Goal: Transaction & Acquisition: Purchase product/service

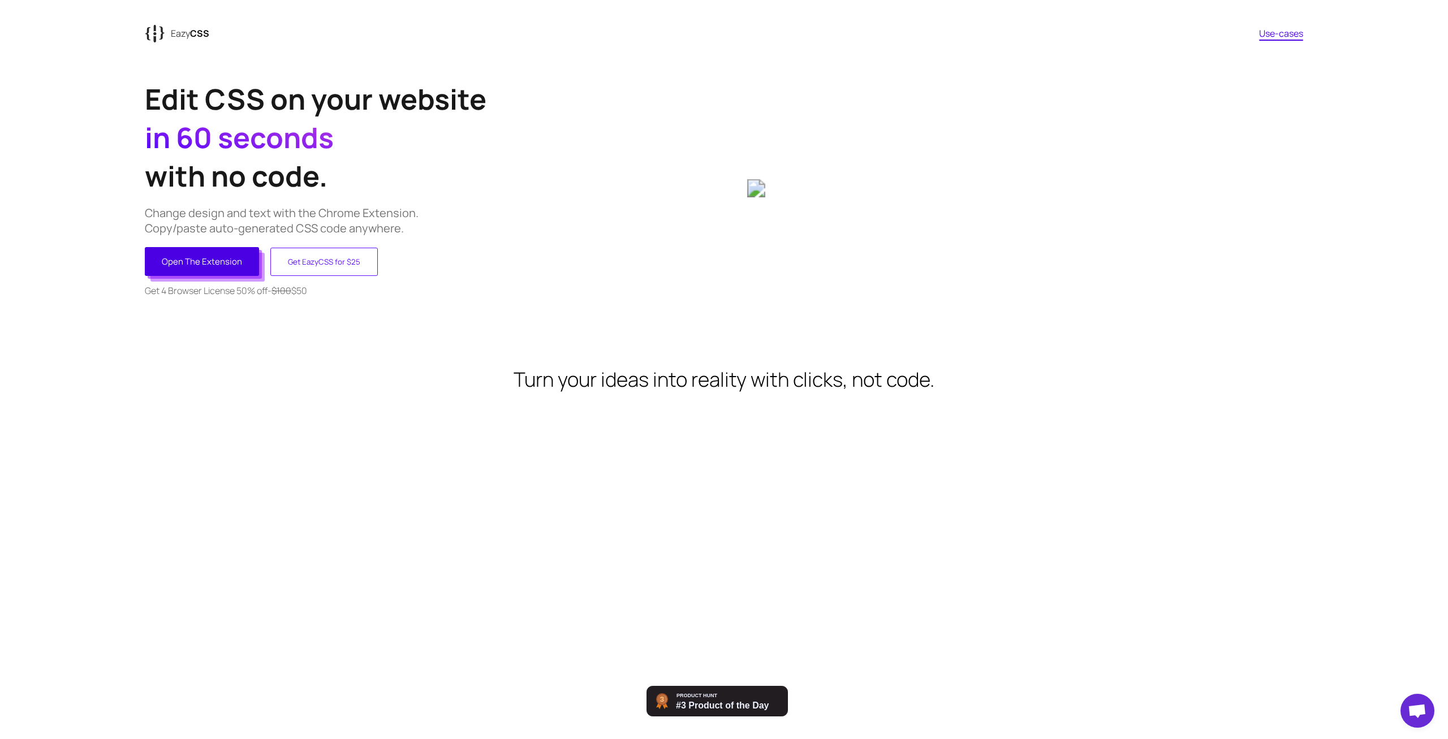
click at [240, 270] on button "Open The Extension" at bounding box center [202, 261] width 114 height 29
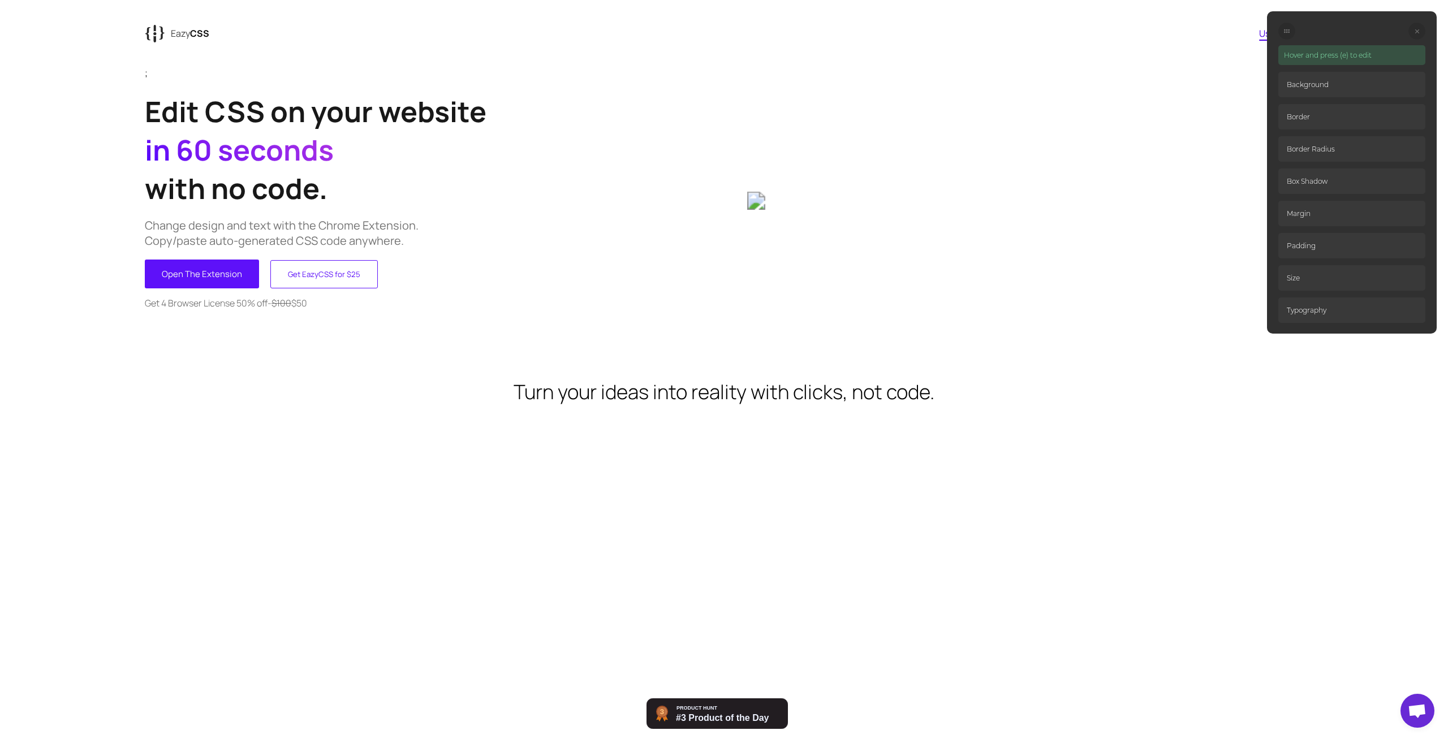
click at [1315, 82] on p "Background" at bounding box center [1352, 84] width 147 height 25
click at [1317, 59] on p "Hover and press (e) to edit" at bounding box center [1352, 55] width 147 height 20
click at [1318, 53] on p "Hover and press (e) to edit" at bounding box center [1352, 55] width 147 height 20
click at [1307, 88] on p "Background" at bounding box center [1352, 84] width 147 height 25
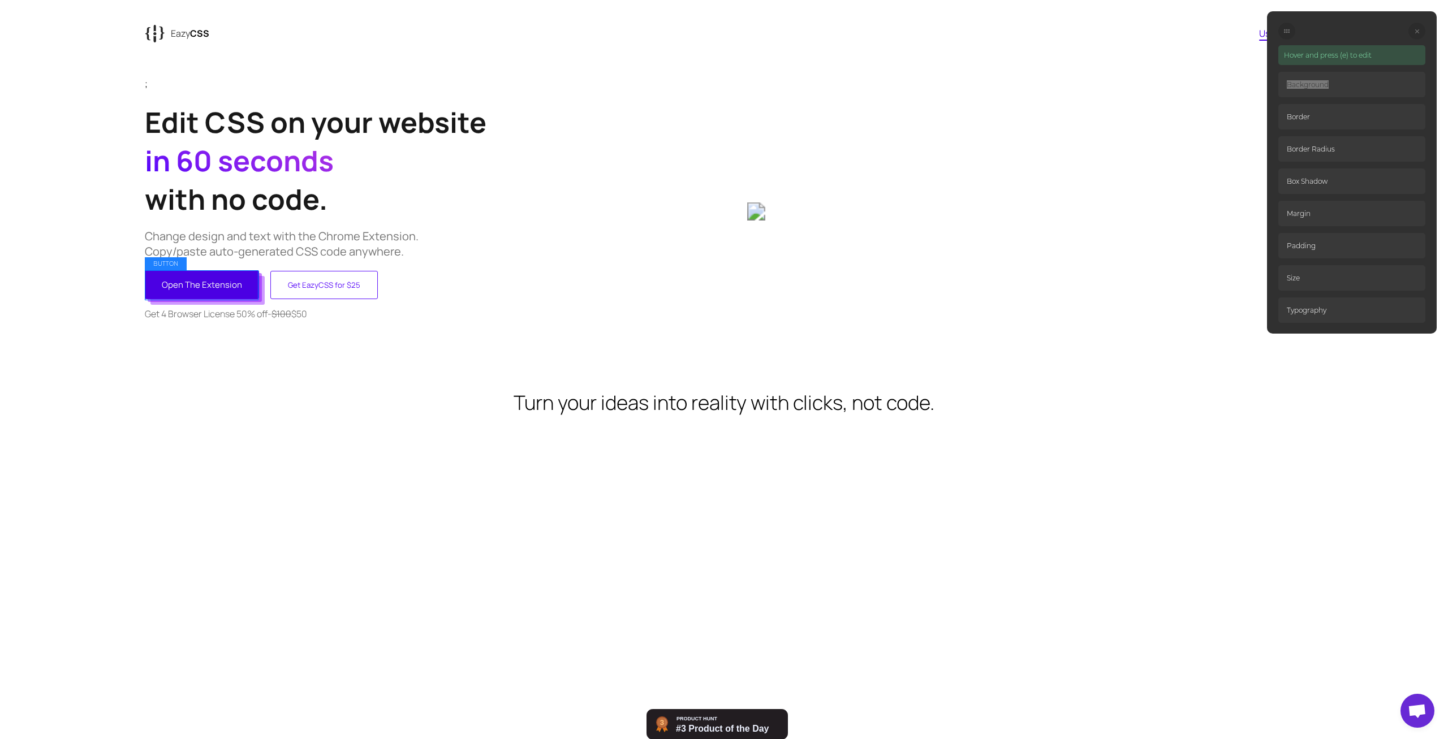
click at [209, 287] on button "Open The Extension" at bounding box center [202, 284] width 114 height 29
click at [212, 280] on button "Open The Extension" at bounding box center [202, 284] width 114 height 29
click at [1319, 121] on p "Border" at bounding box center [1352, 116] width 147 height 25
select select "none"
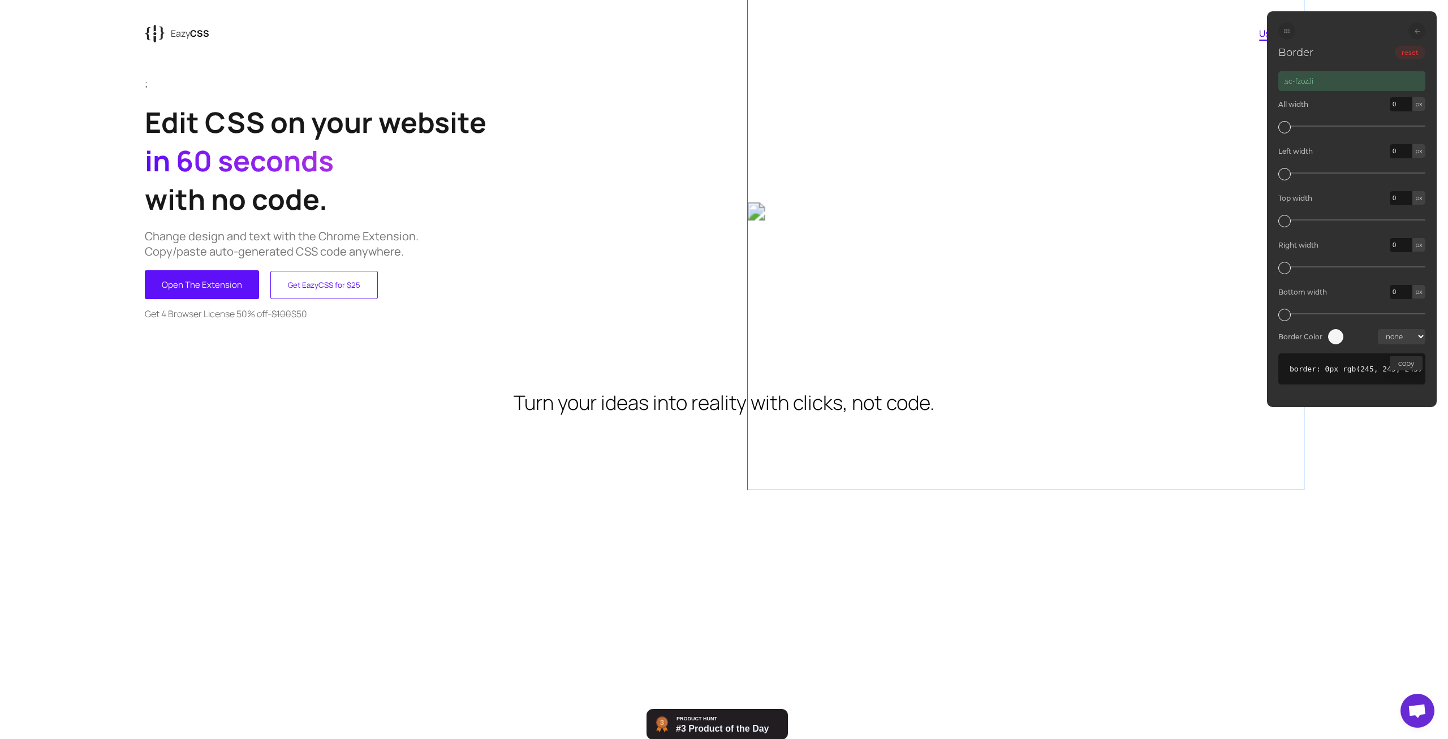
click at [888, 221] on img at bounding box center [1025, 212] width 556 height 18
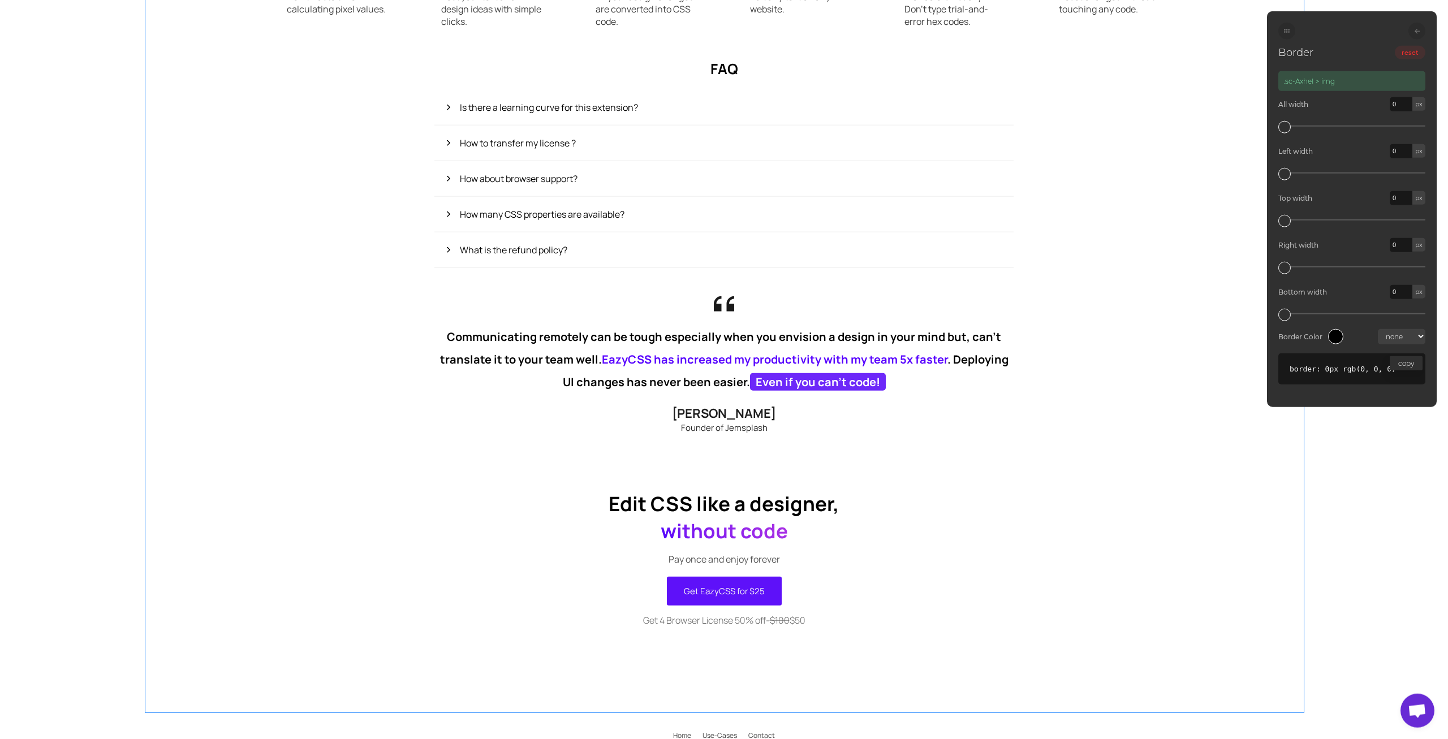
scroll to position [856, 0]
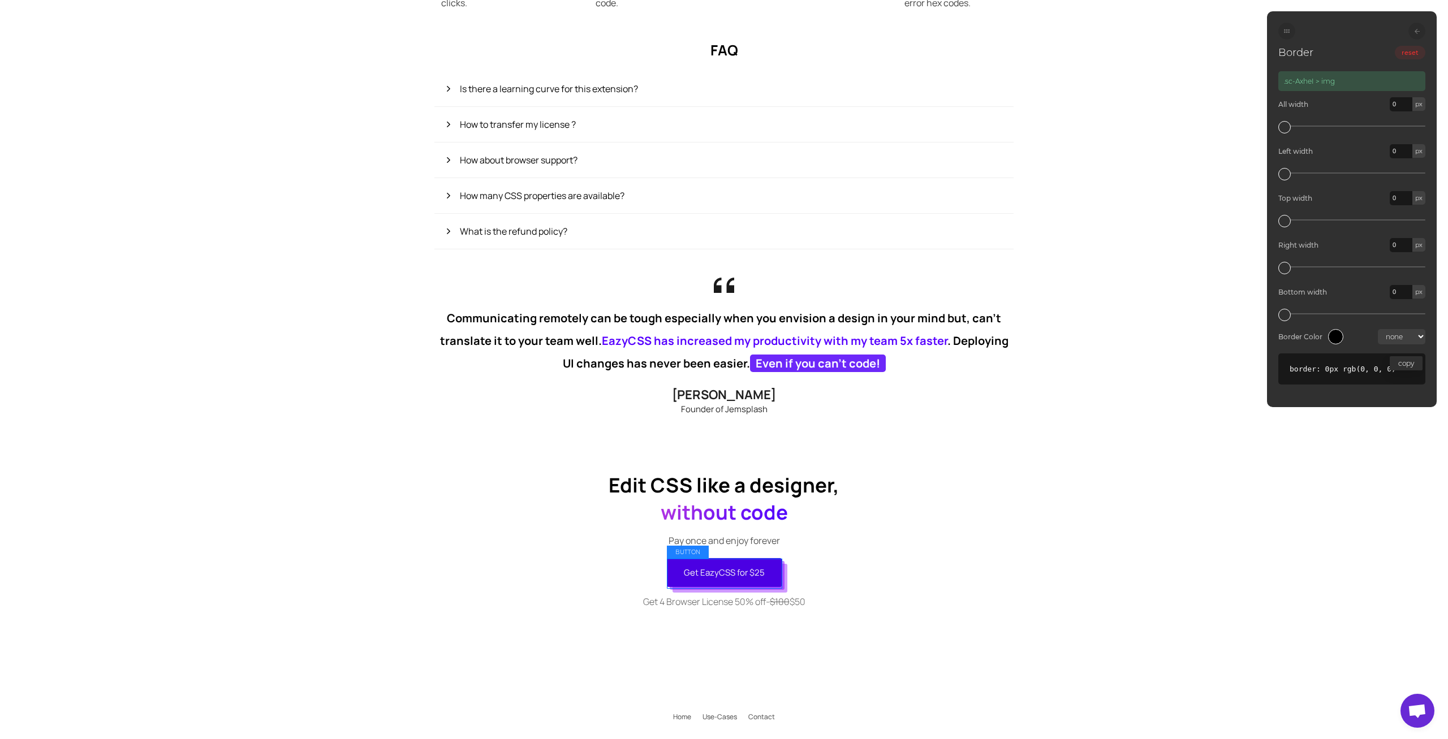
click at [716, 579] on button "Get EazyCSS for $25" at bounding box center [724, 572] width 115 height 29
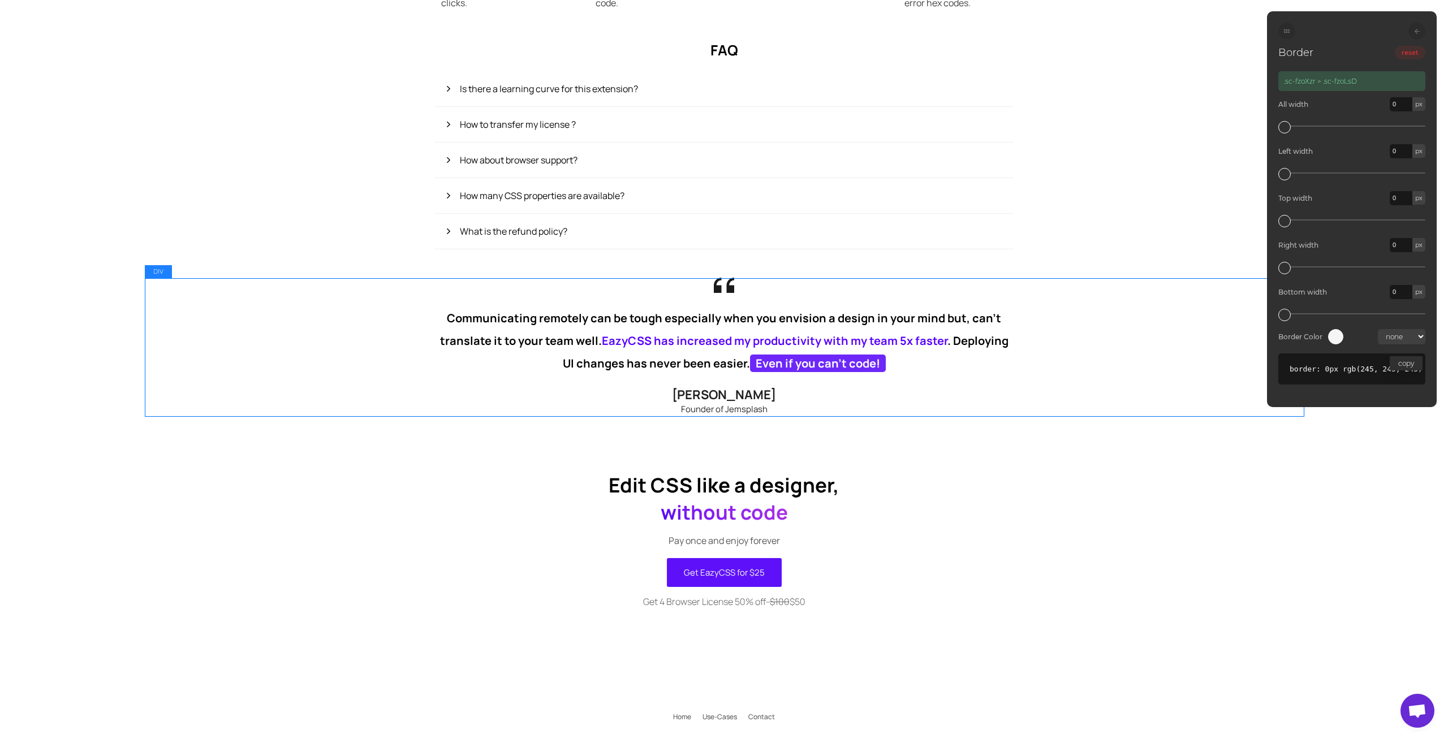
click at [696, 386] on div "Communicating remotely can be tough especially when you envision a design in yo…" at bounding box center [724, 346] width 1159 height 137
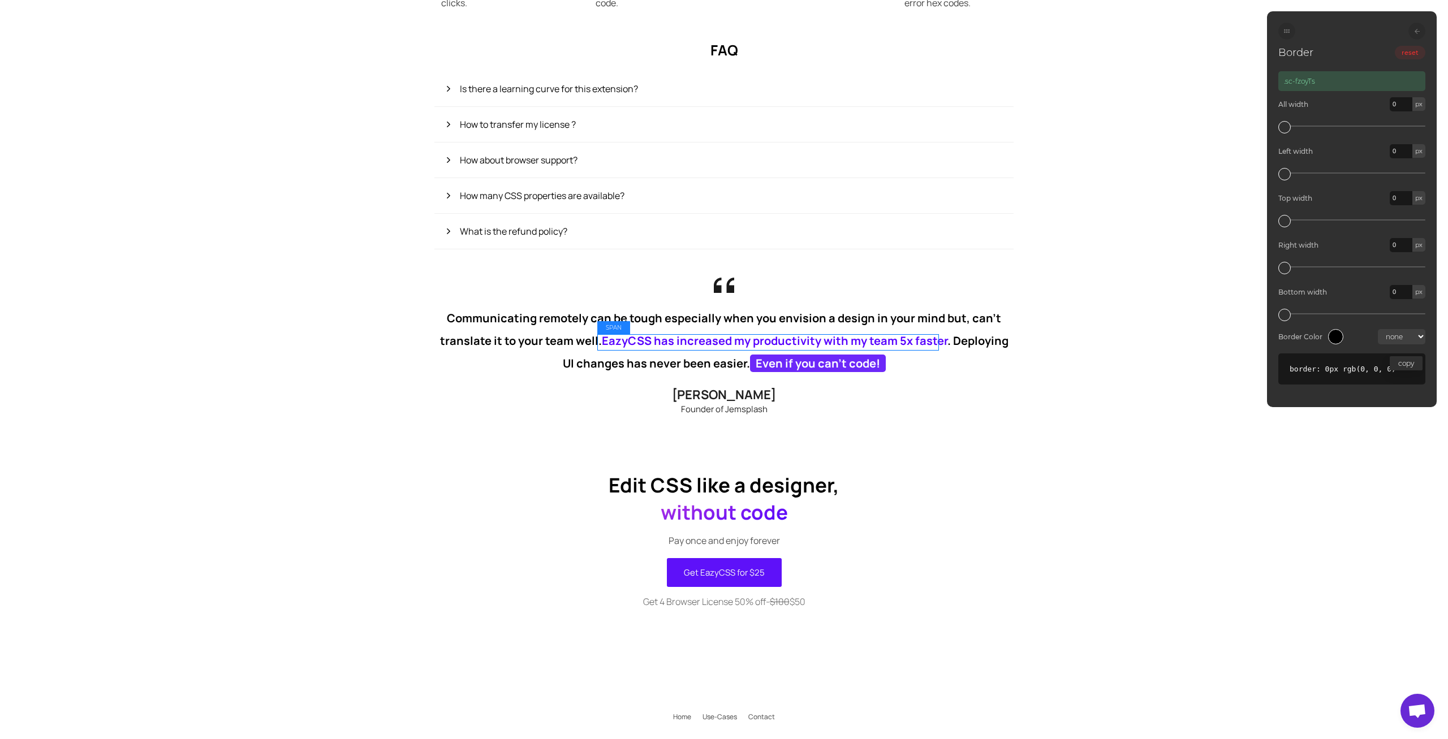
click at [738, 340] on span "EazyCSS has increased my productivity with my team 5x faster" at bounding box center [775, 340] width 346 height 15
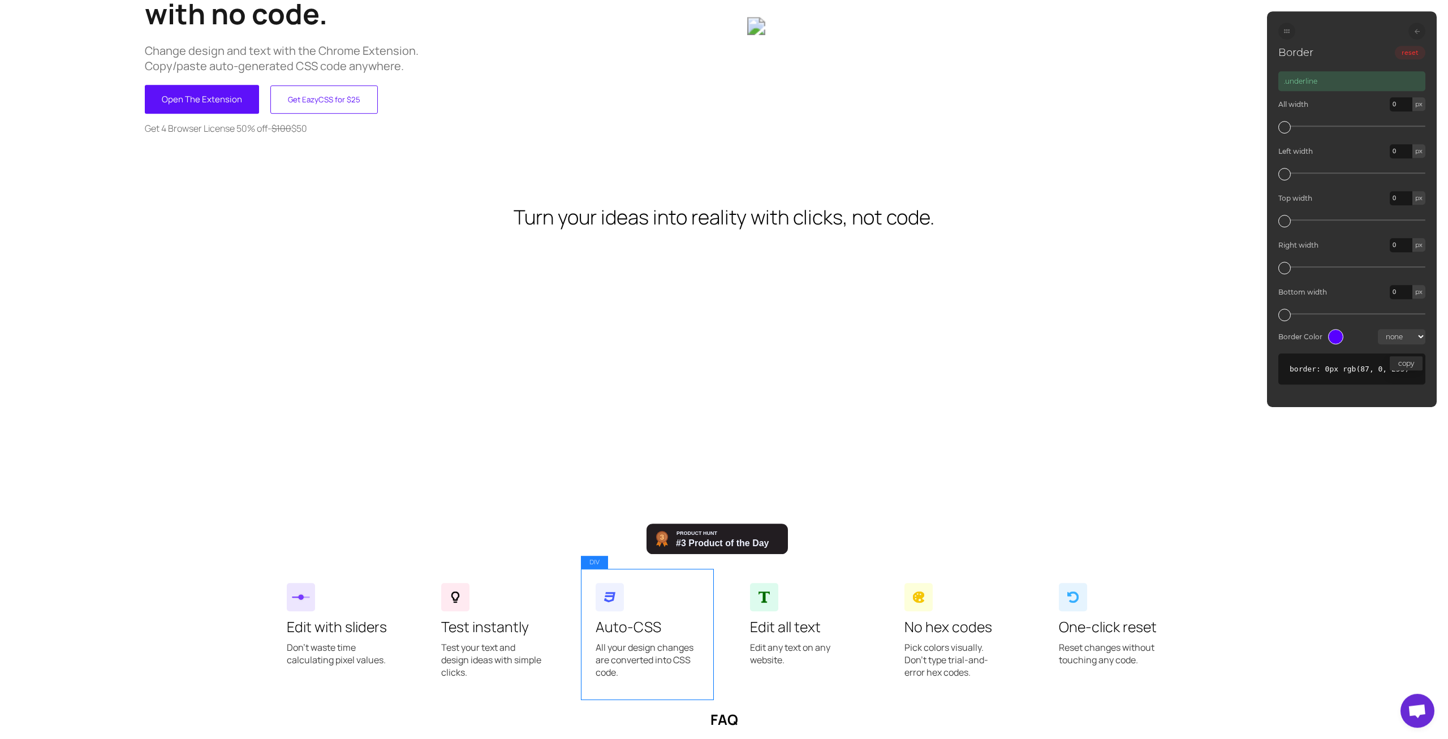
scroll to position [164, 0]
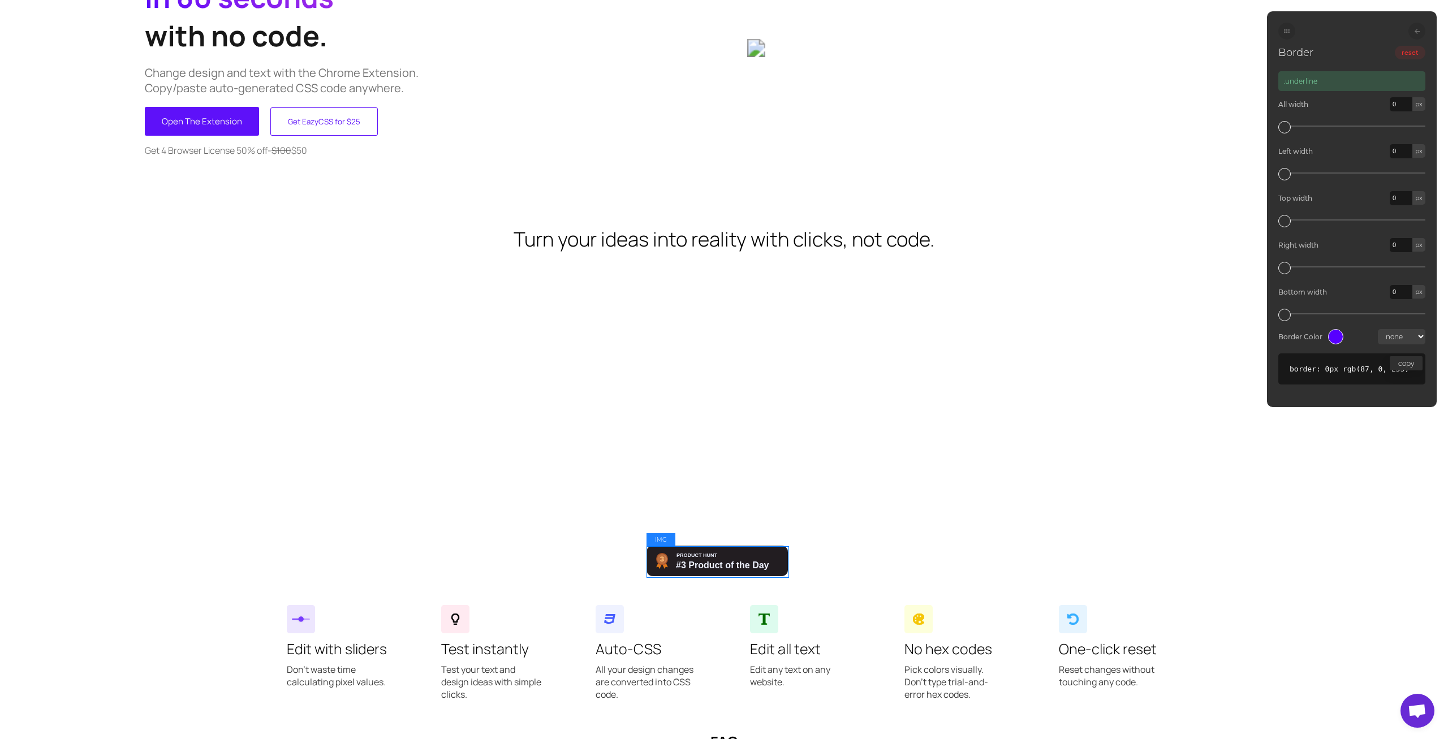
click at [708, 565] on img at bounding box center [717, 561] width 141 height 31
click at [1409, 48] on button "reset" at bounding box center [1410, 53] width 31 height 14
click at [1276, 33] on div "Show css changes Border reset a:nth-child(1) > img All width 0 px Left width 0 …" at bounding box center [1352, 209] width 170 height 396
click at [1295, 32] on div at bounding box center [1287, 31] width 17 height 17
click at [1287, 33] on icon at bounding box center [1287, 31] width 6 height 6
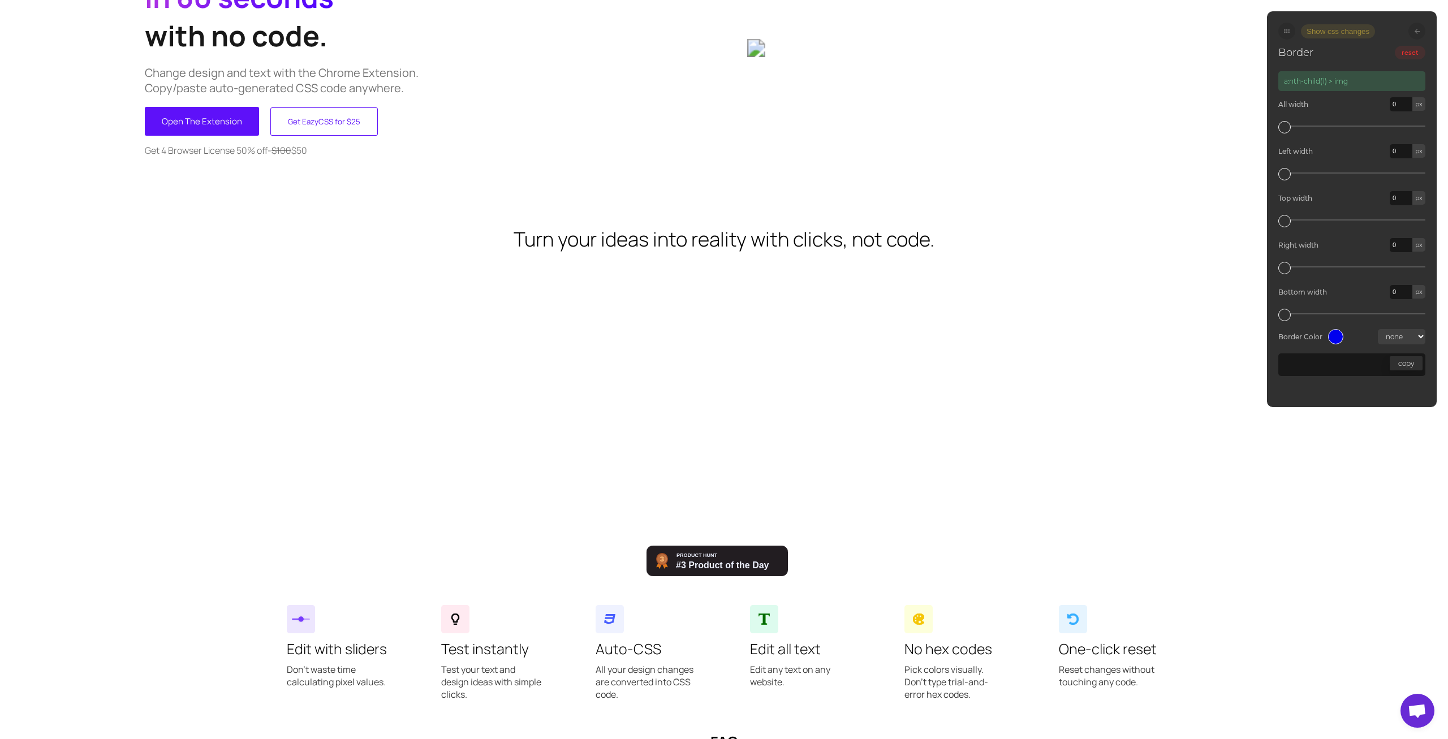
click at [1413, 29] on div at bounding box center [1417, 31] width 17 height 17
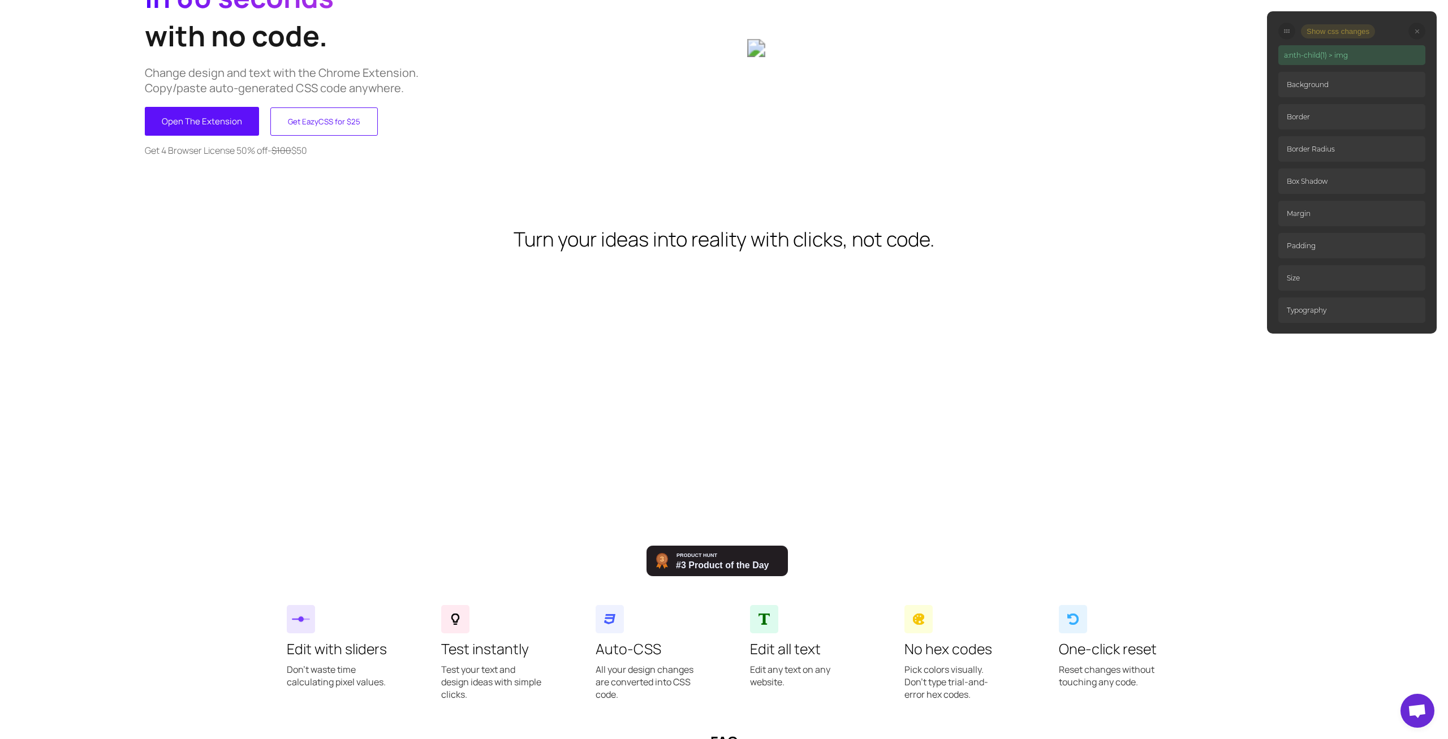
click at [1309, 88] on p "Background" at bounding box center [1352, 84] width 147 height 25
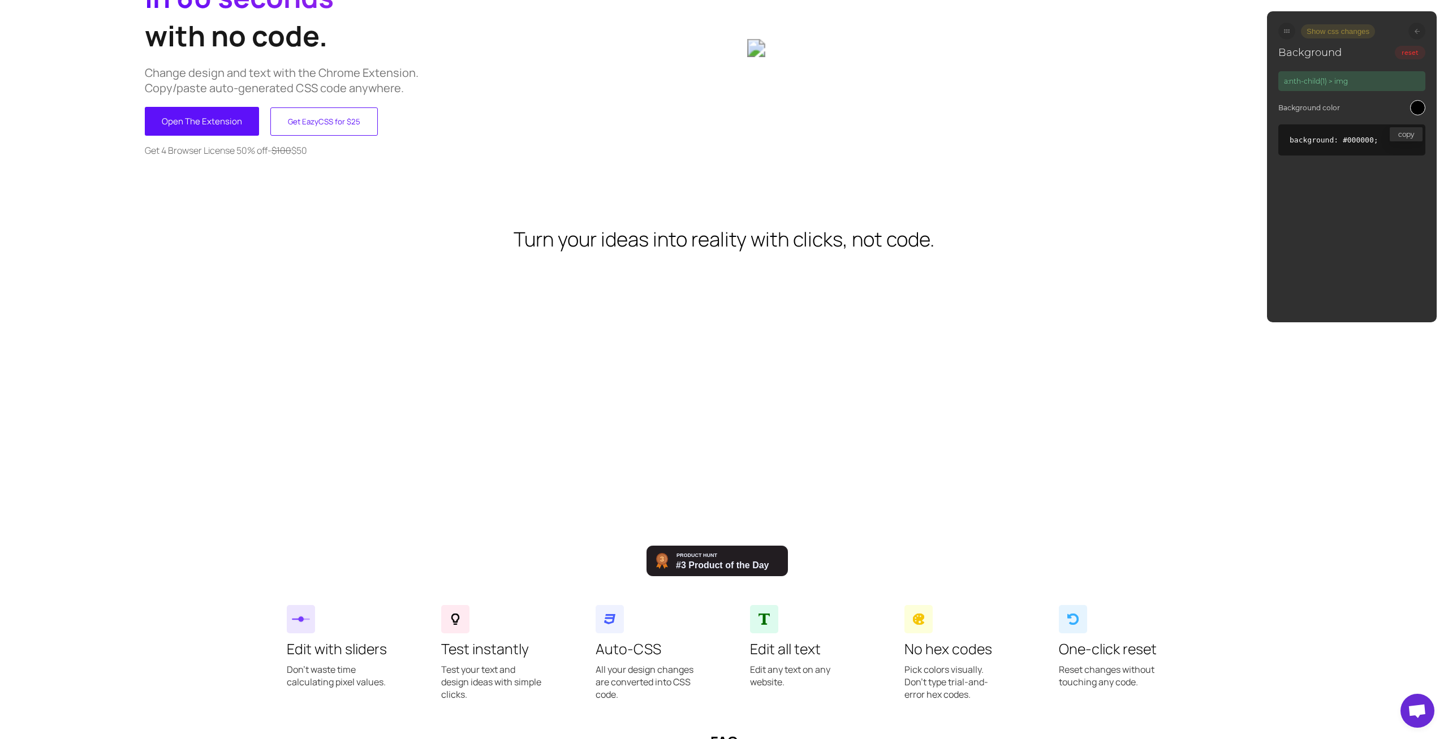
click at [1414, 28] on div at bounding box center [1417, 31] width 17 height 17
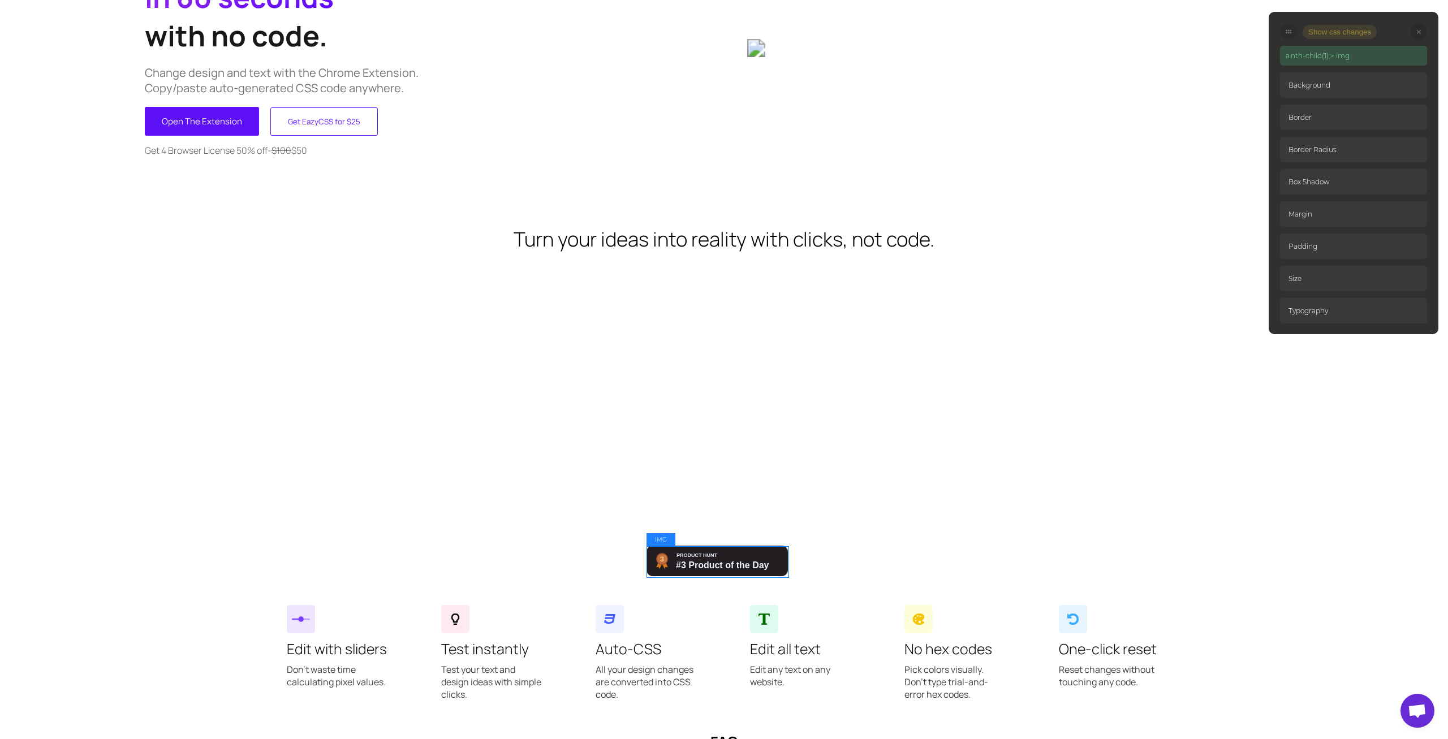
click at [733, 552] on img at bounding box center [717, 561] width 141 height 31
click at [732, 552] on img at bounding box center [717, 561] width 141 height 31
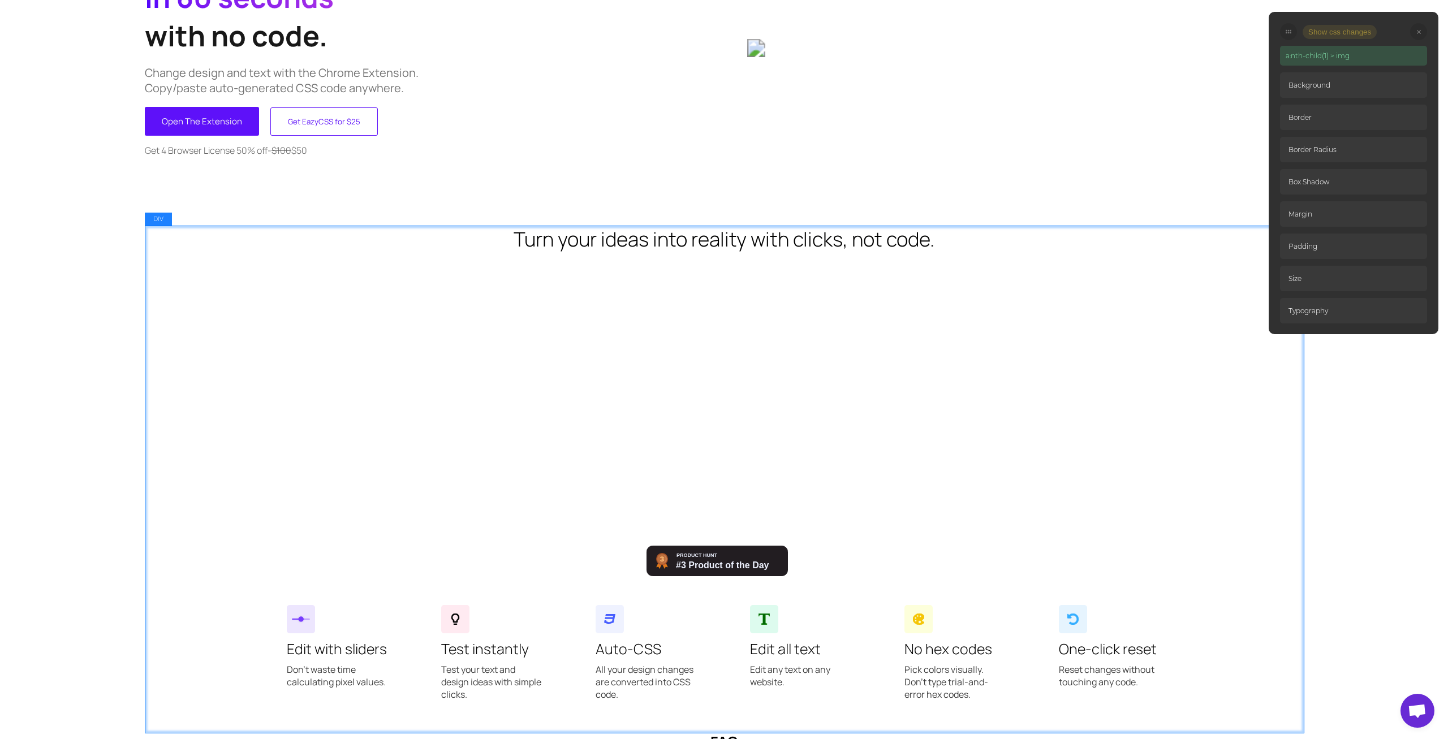
drag, startPoint x: 676, startPoint y: 542, endPoint x: 659, endPoint y: 537, distance: 18.3
click at [659, 537] on div "Turn your ideas into reality with clicks, not code. Edit with sliders Don't was…" at bounding box center [724, 479] width 1159 height 506
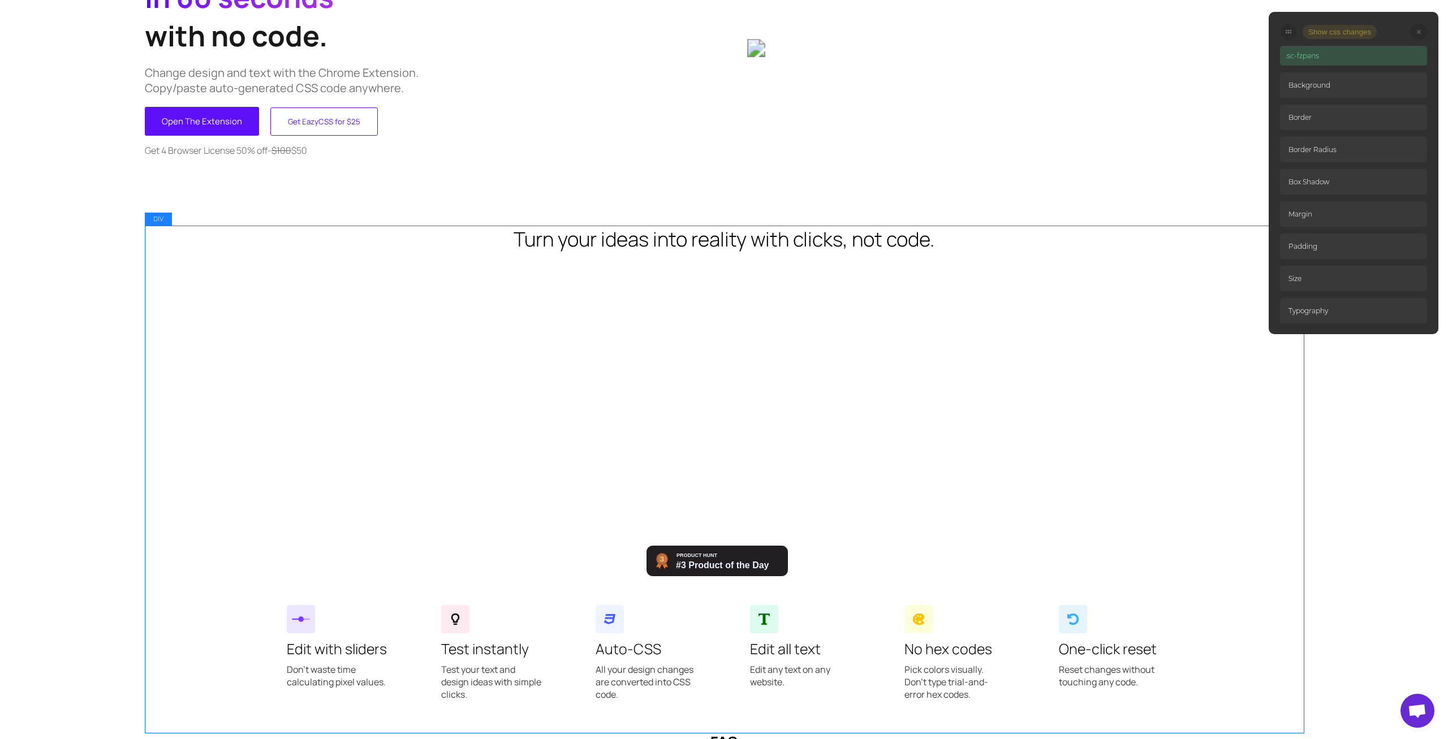
click at [657, 554] on img at bounding box center [717, 561] width 141 height 31
click at [659, 266] on div "Turn your ideas into reality with clicks, not code. Edit with sliders Don't was…" at bounding box center [724, 479] width 1159 height 506
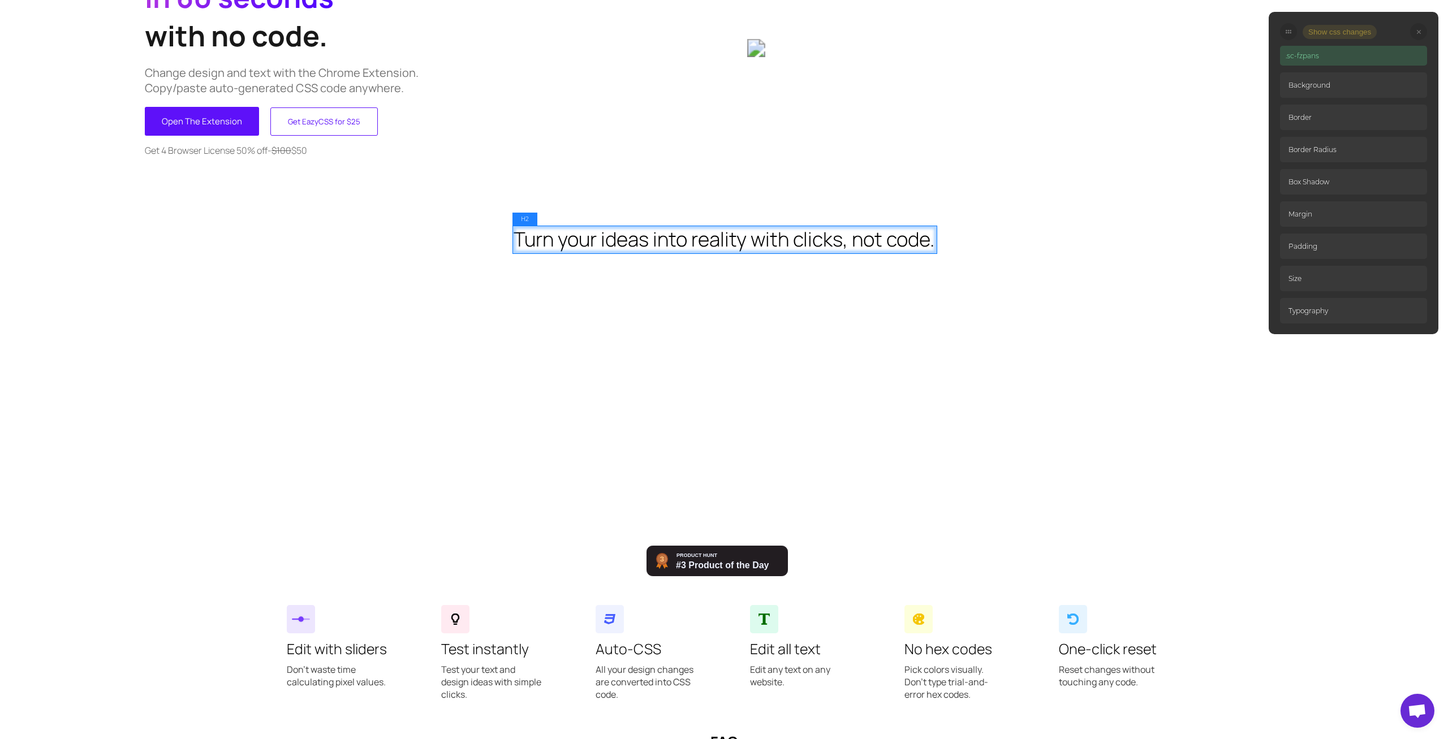
click at [640, 239] on h2 "Turn your ideas into reality with clicks, not code." at bounding box center [724, 239] width 421 height 27
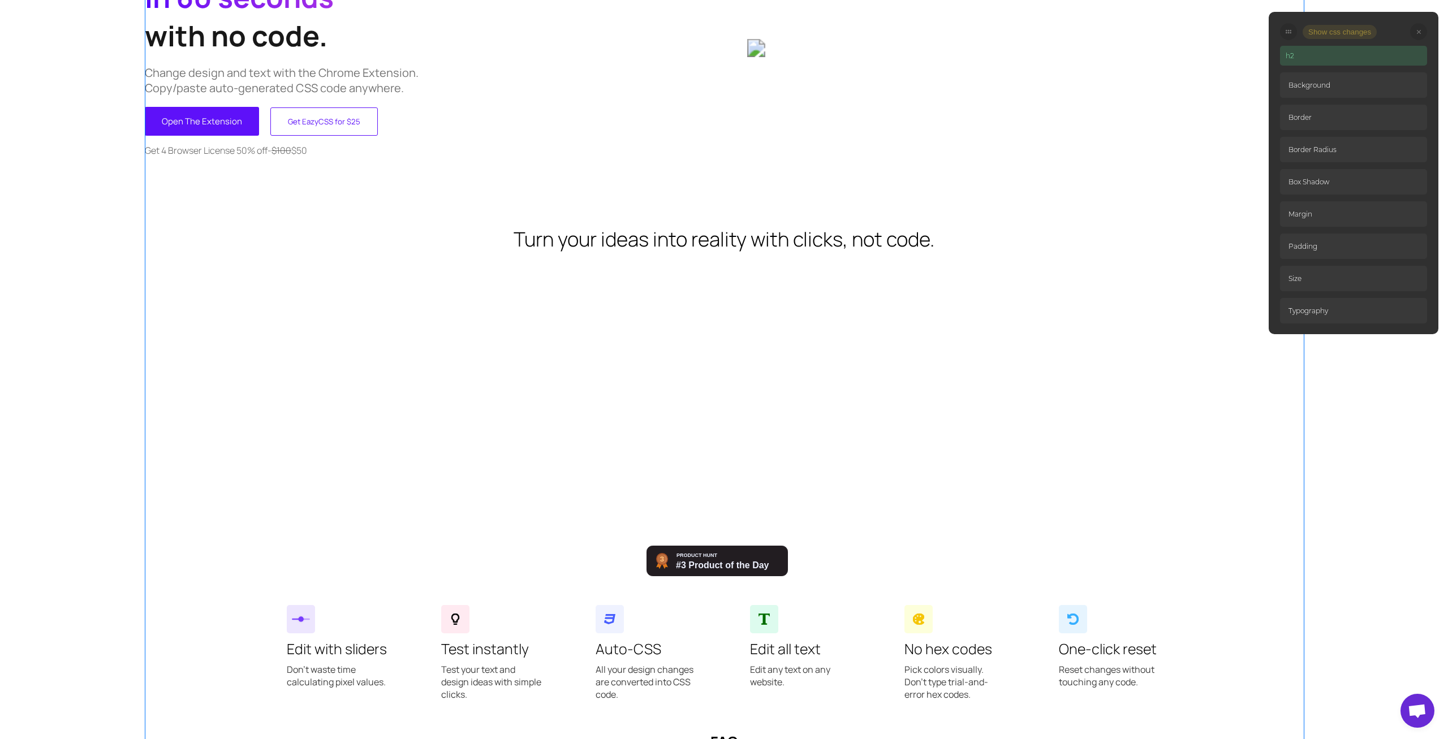
click at [626, 224] on div "DIV ; Edit CSS on your website in 60 seconds with no code. Change design and te…" at bounding box center [724, 644] width 1159 height 1482
click at [626, 230] on h2 "Turn your ideas into reality with clicks, not code." at bounding box center [724, 239] width 421 height 27
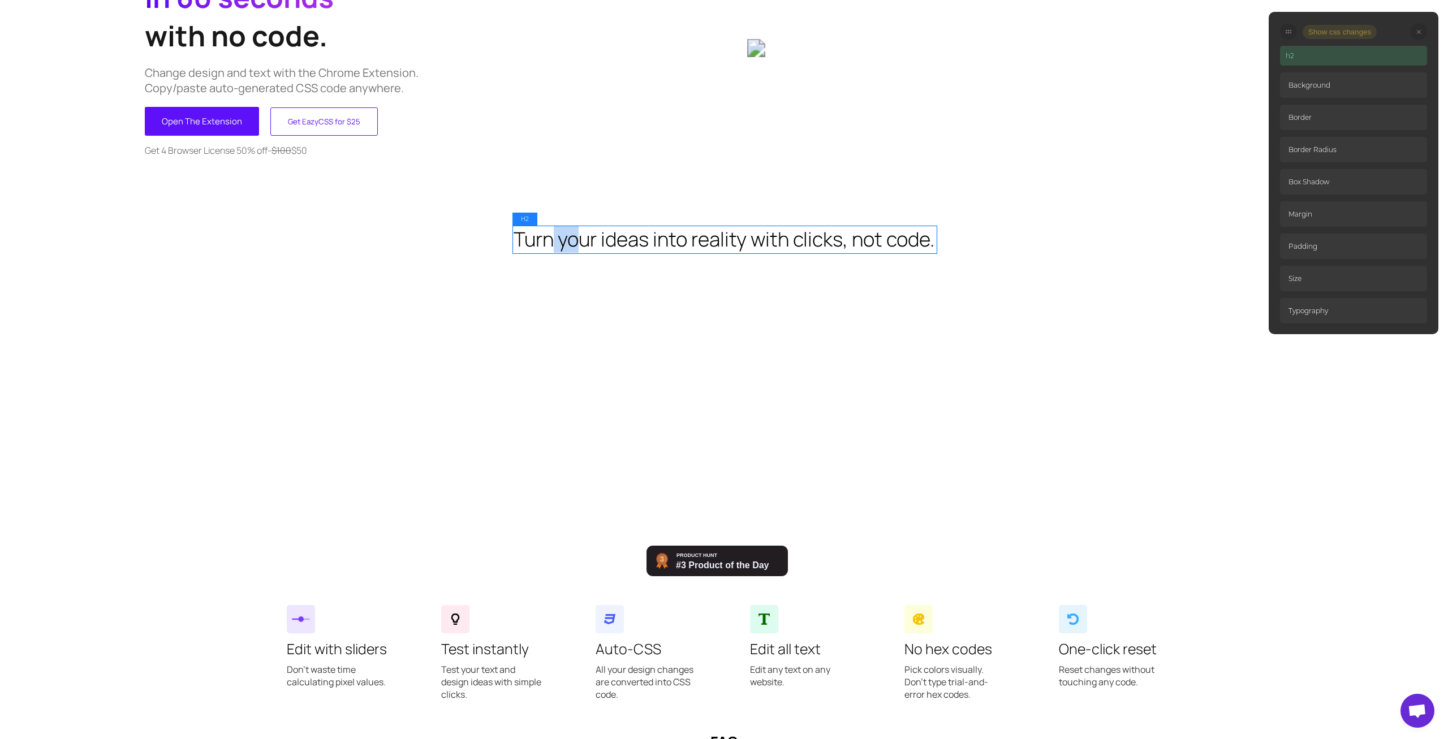
drag, startPoint x: 579, startPoint y: 227, endPoint x: 582, endPoint y: 273, distance: 46.5
click at [581, 273] on div "Turn your ideas into reality with clicks, not code. Edit with sliders Don't was…" at bounding box center [724, 479] width 1159 height 506
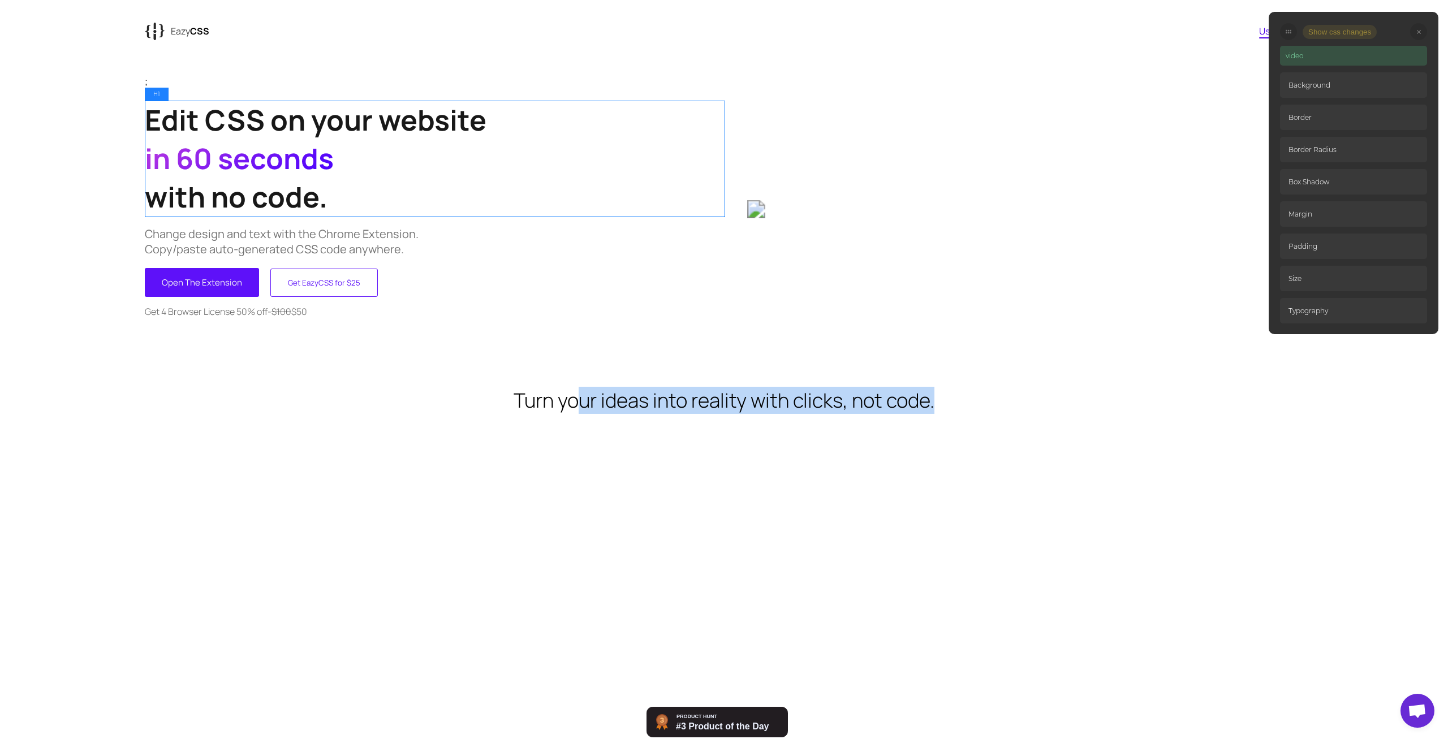
scroll to position [0, 0]
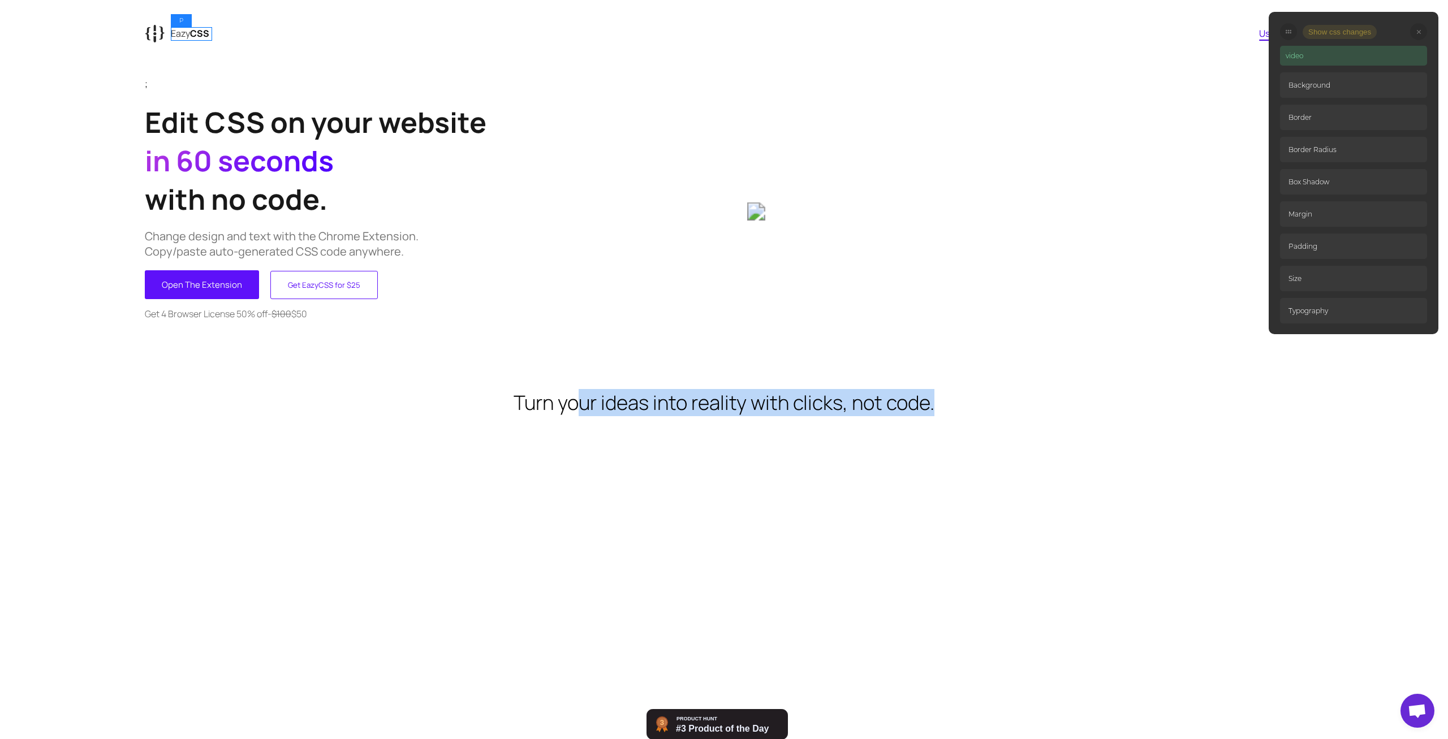
click at [192, 36] on p "Eazy CSS" at bounding box center [190, 33] width 38 height 12
click at [324, 295] on button "Get EazyCSS for $25" at bounding box center [324, 285] width 108 height 28
click at [317, 295] on button "Get EazyCSS for $25" at bounding box center [324, 285] width 108 height 28
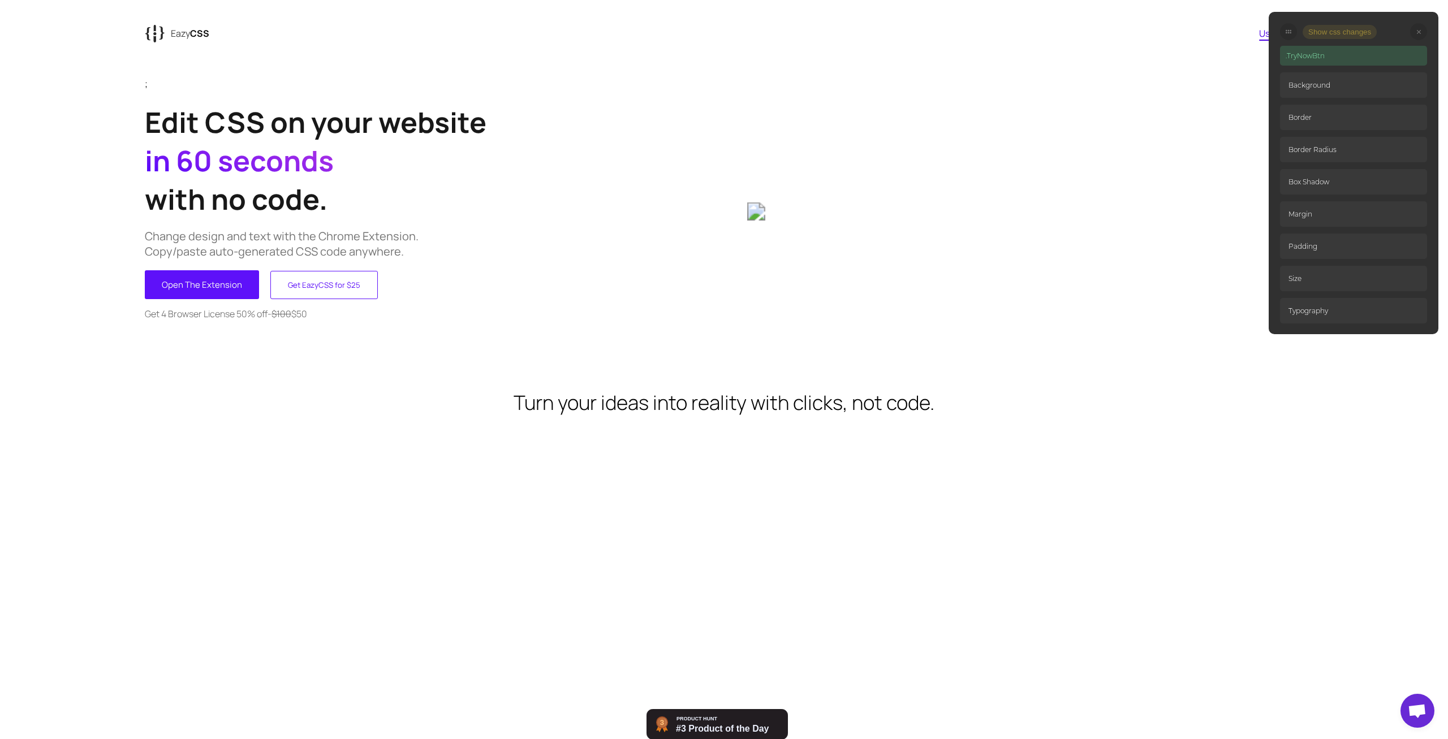
click at [1420, 35] on div at bounding box center [1419, 31] width 17 height 17
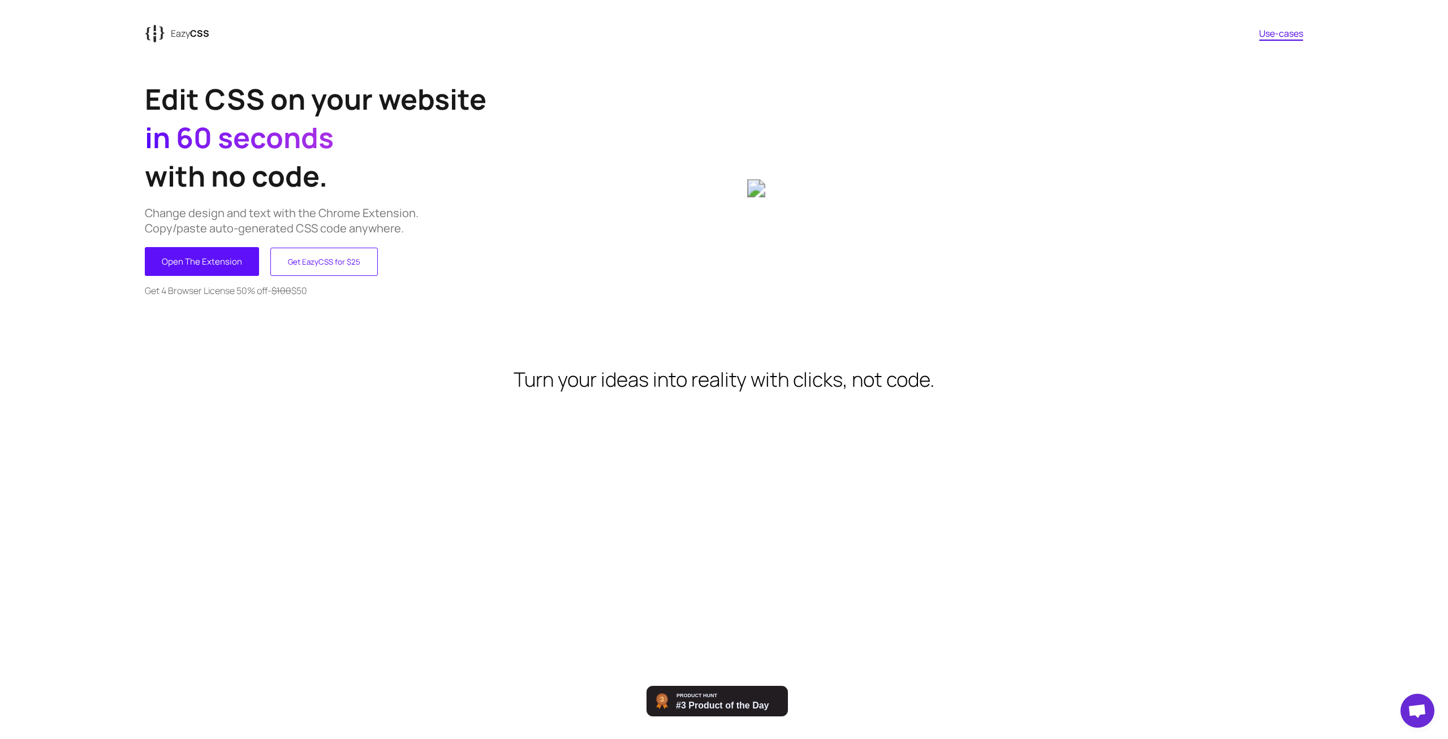
click at [332, 255] on button "Get EazyCSS for $25" at bounding box center [324, 262] width 108 height 28
click at [1286, 36] on link "Use-cases" at bounding box center [1281, 33] width 44 height 12
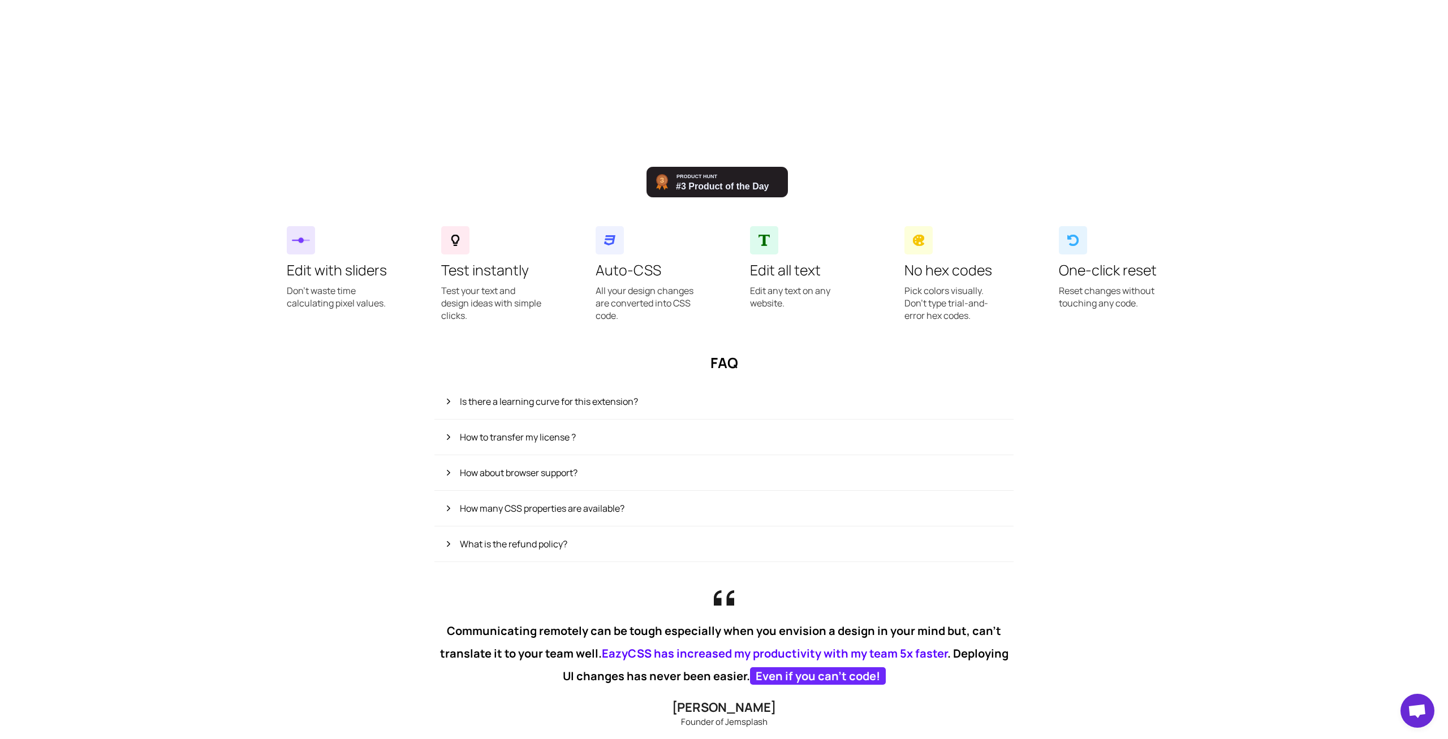
scroll to position [833, 0]
